Goal: Navigation & Orientation: Find specific page/section

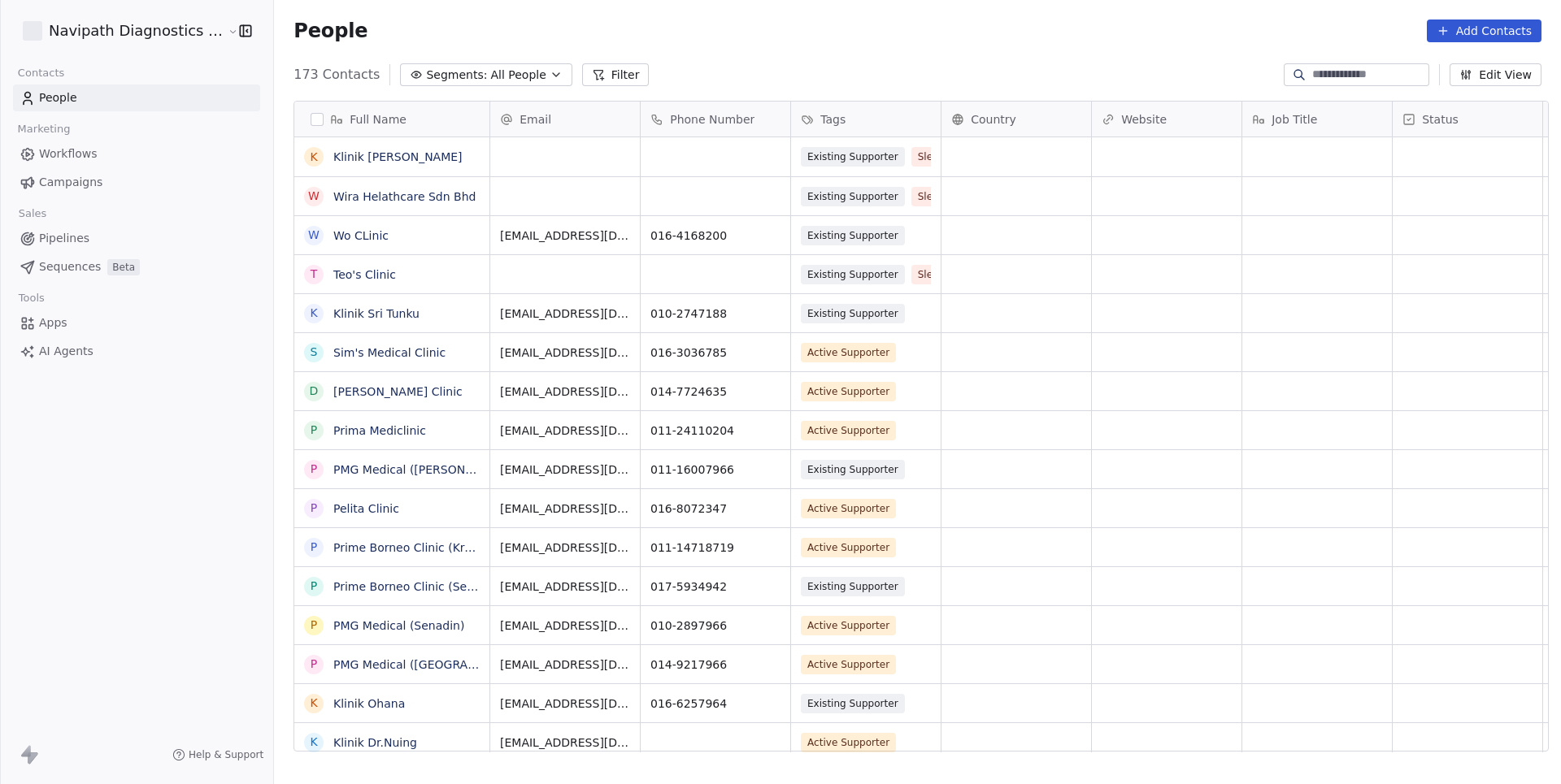
scroll to position [690, 1294]
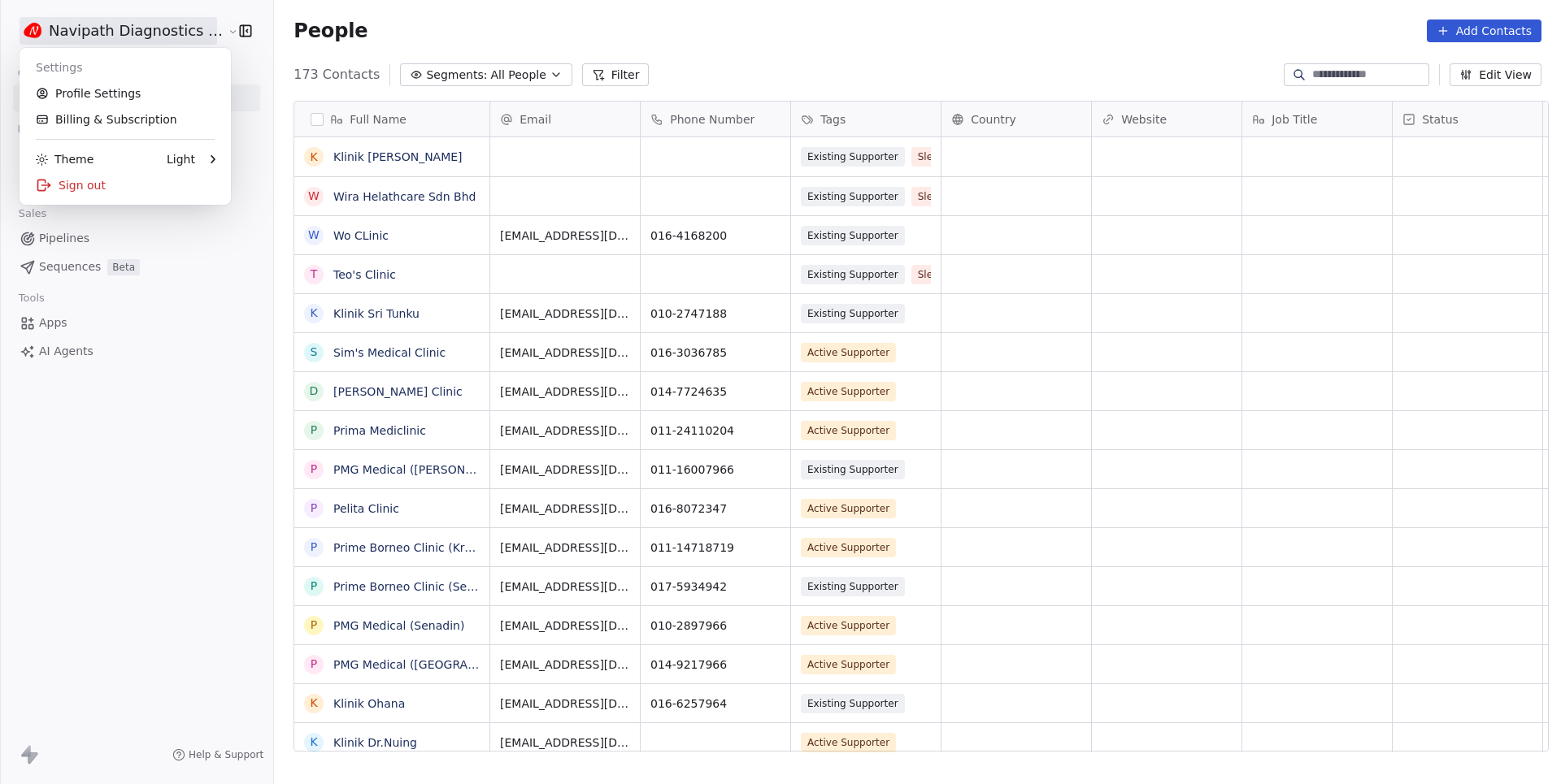
click at [132, 27] on html "Navipath Diagnostics Sdn Bhd Contacts People Marketing Workflows Campaigns Sale…" at bounding box center [780, 392] width 1561 height 784
click at [135, 93] on link "Profile Settings" at bounding box center [124, 93] width 198 height 26
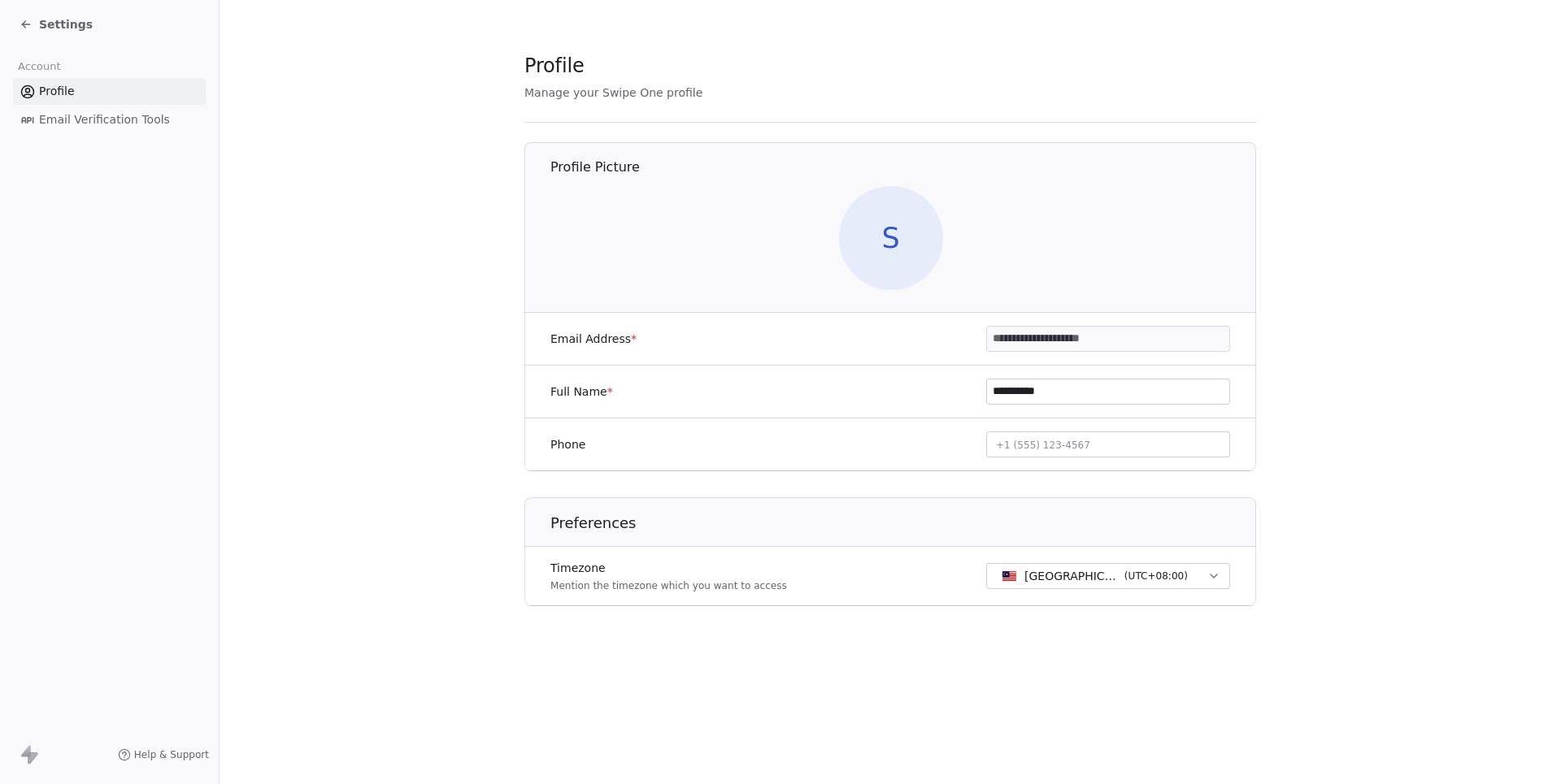
click at [23, 18] on icon at bounding box center [27, 25] width 13 height 13
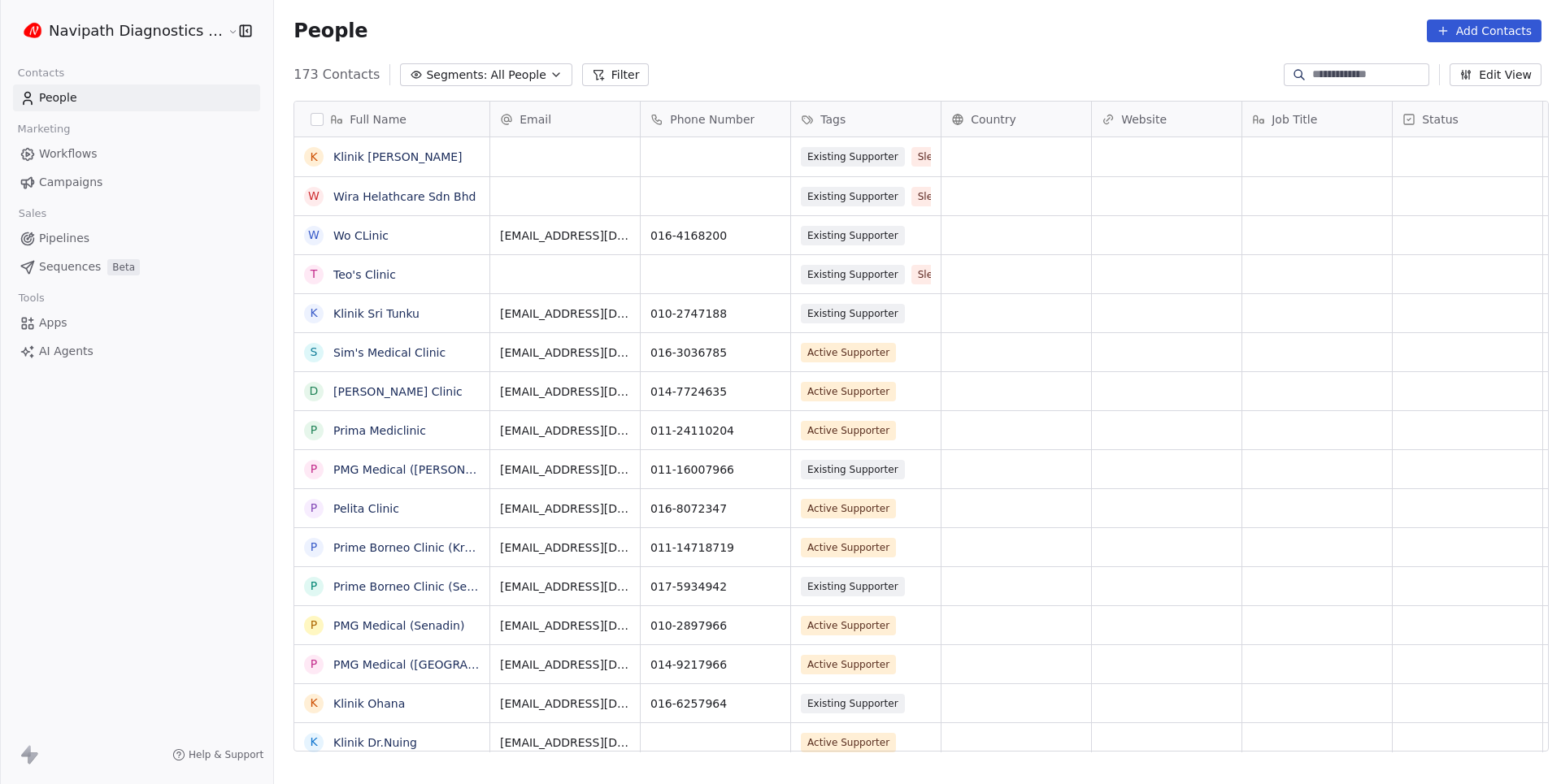
scroll to position [690, 1294]
click at [108, 154] on link "Workflows" at bounding box center [137, 154] width 247 height 27
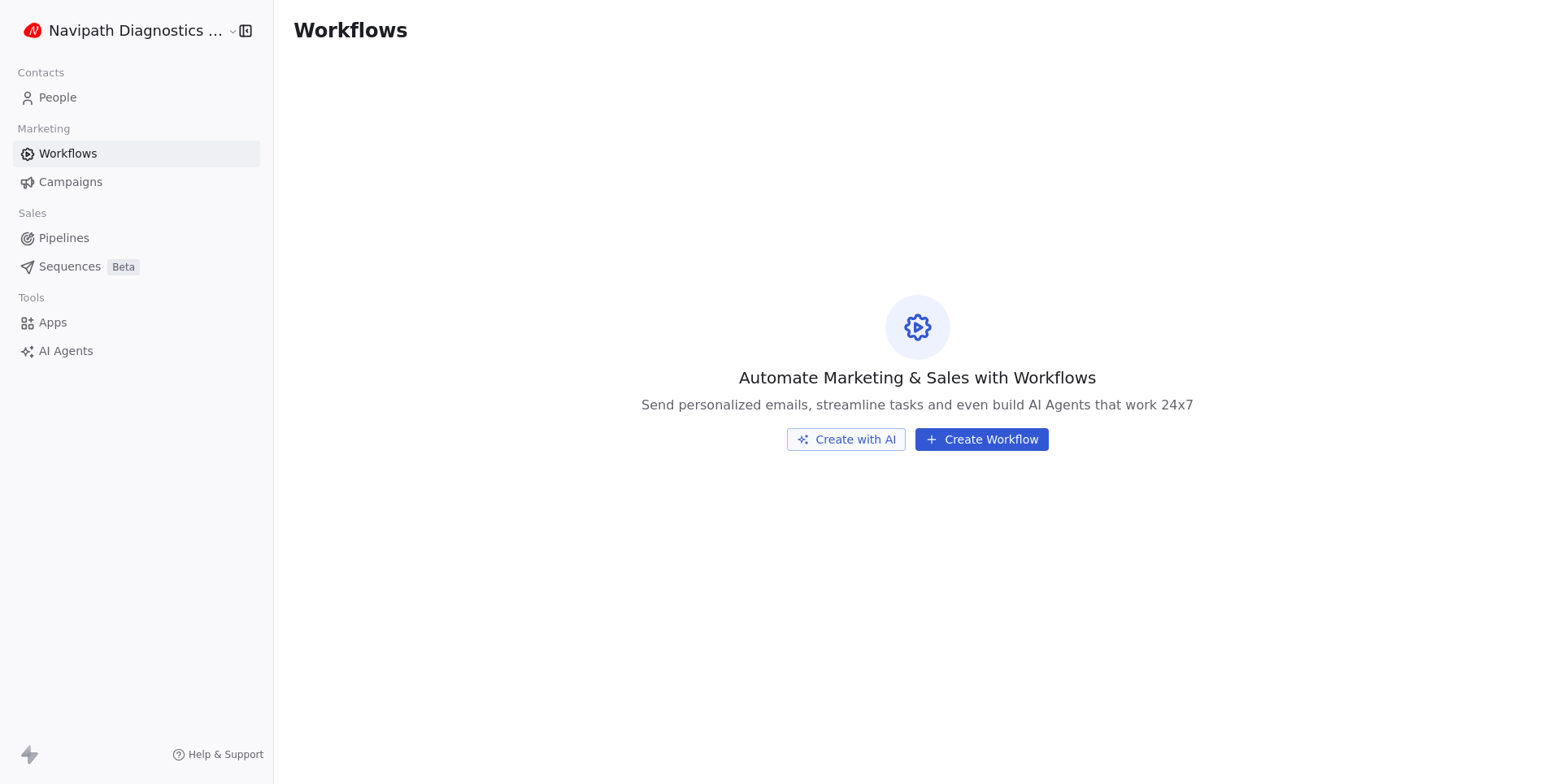
click at [76, 177] on span "Campaigns" at bounding box center [70, 182] width 63 height 17
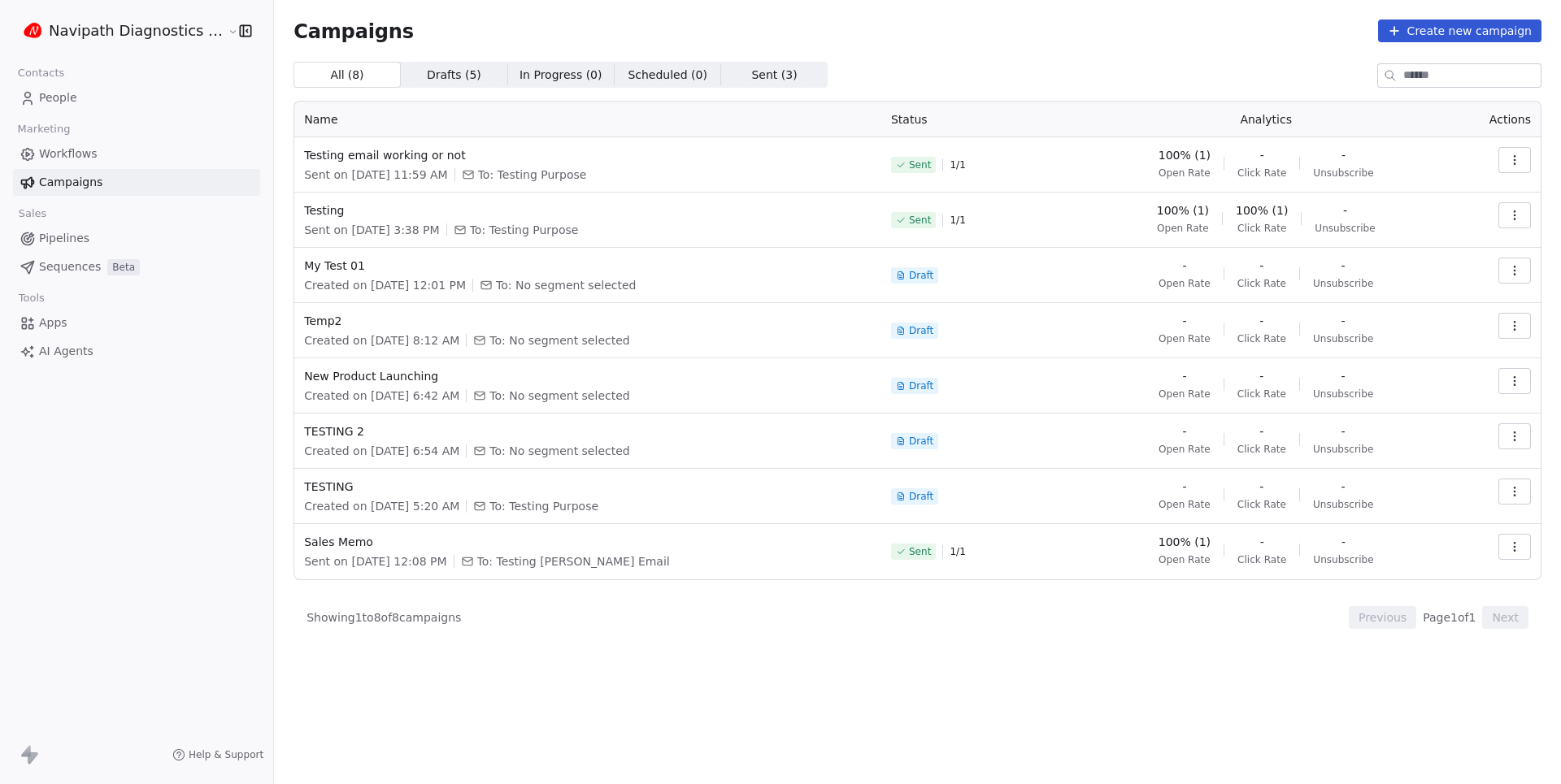
click at [63, 103] on span "People" at bounding box center [58, 98] width 38 height 17
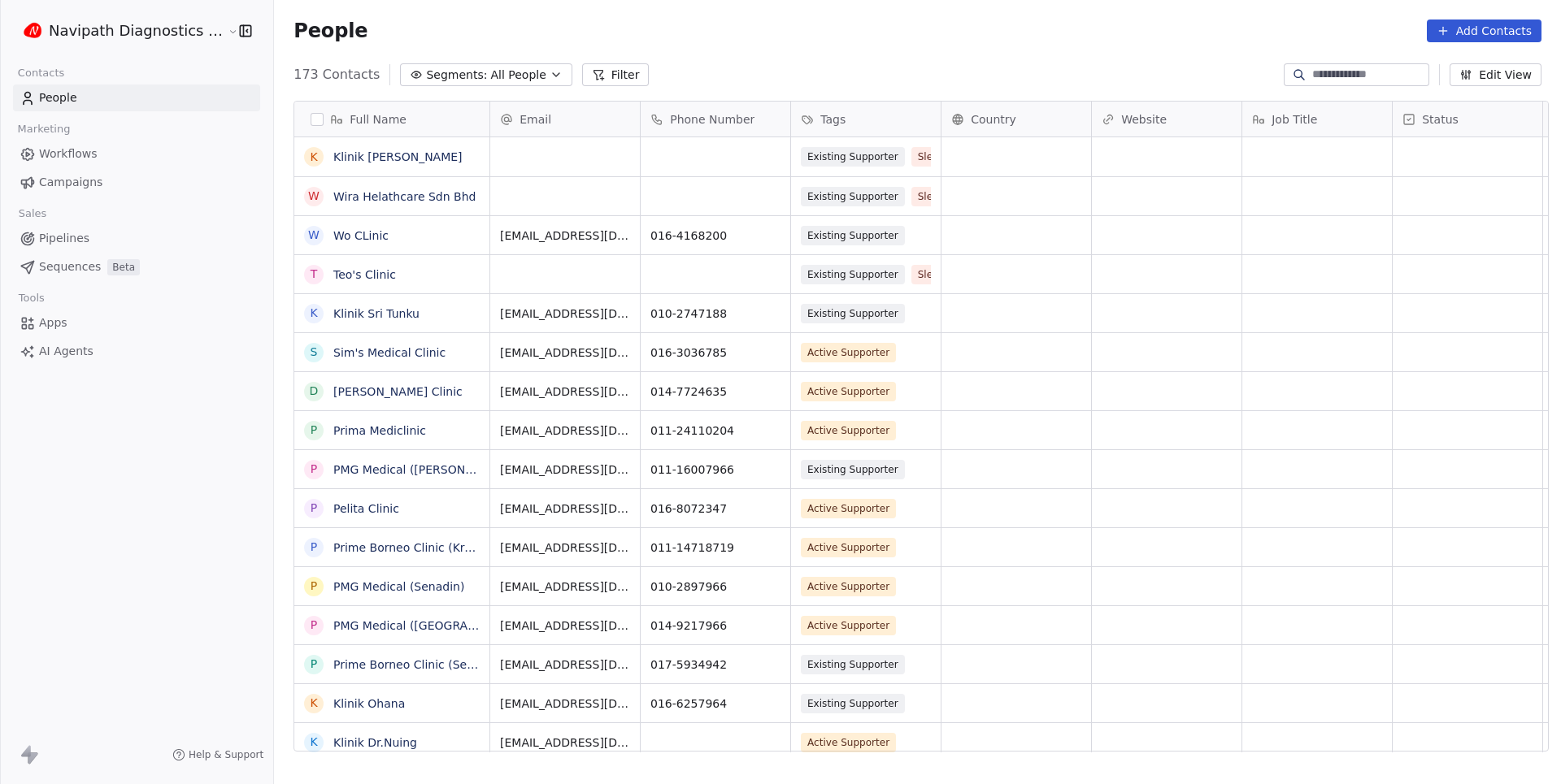
scroll to position [690, 1294]
